Goal: Transaction & Acquisition: Purchase product/service

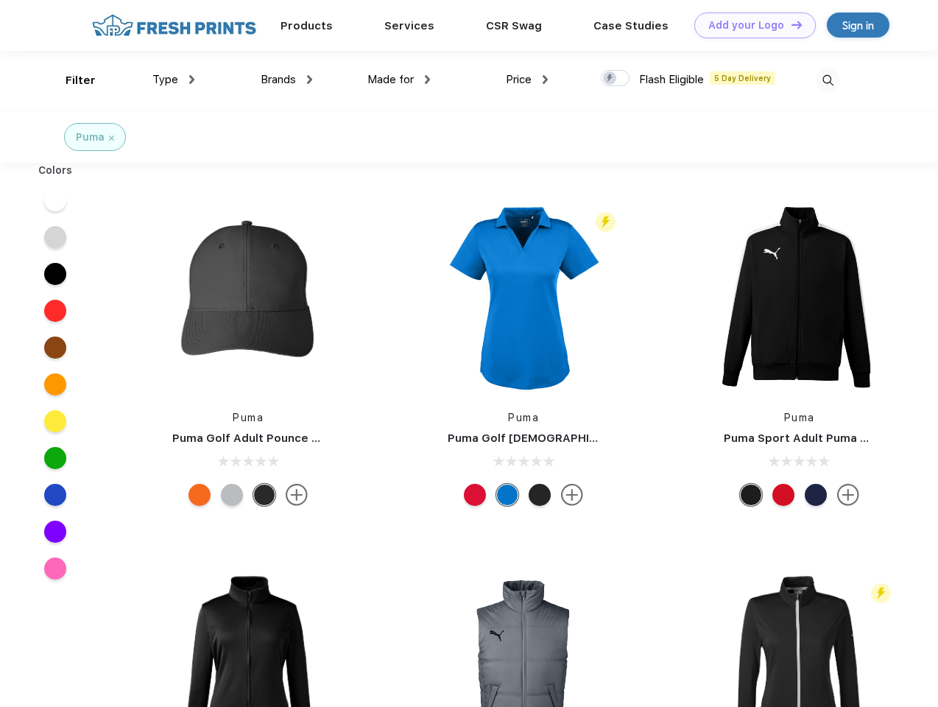
scroll to position [1, 0]
click at [750, 25] on link "Add your Logo Design Tool" at bounding box center [755, 26] width 122 height 26
click at [0, 0] on div "Design Tool" at bounding box center [0, 0] width 0 height 0
click at [790, 24] on link "Add your Logo Design Tool" at bounding box center [755, 26] width 122 height 26
click at [71, 80] on div "Filter" at bounding box center [81, 80] width 30 height 17
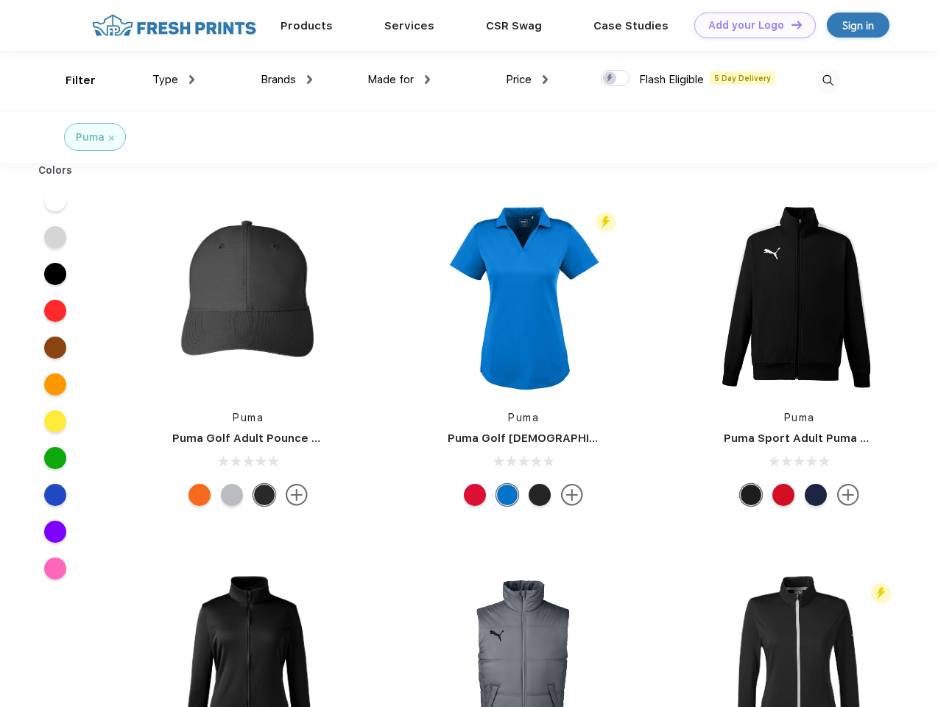
click at [174, 80] on span "Type" at bounding box center [165, 79] width 26 height 13
click at [286, 80] on span "Brands" at bounding box center [278, 79] width 35 height 13
click at [399, 80] on span "Made for" at bounding box center [390, 79] width 46 height 13
click at [527, 80] on span "Price" at bounding box center [519, 79] width 26 height 13
click at [616, 79] on div at bounding box center [615, 78] width 29 height 16
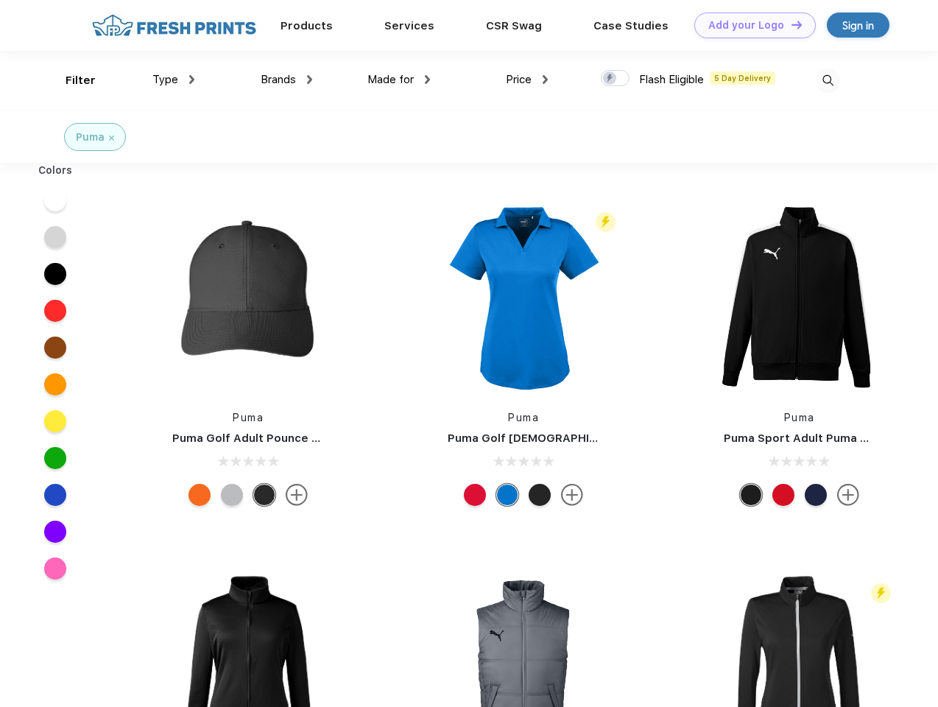
click at [610, 79] on input "checkbox" at bounding box center [606, 74] width 10 height 10
click at [828, 80] on img at bounding box center [828, 80] width 24 height 24
